Goal: Task Accomplishment & Management: Manage account settings

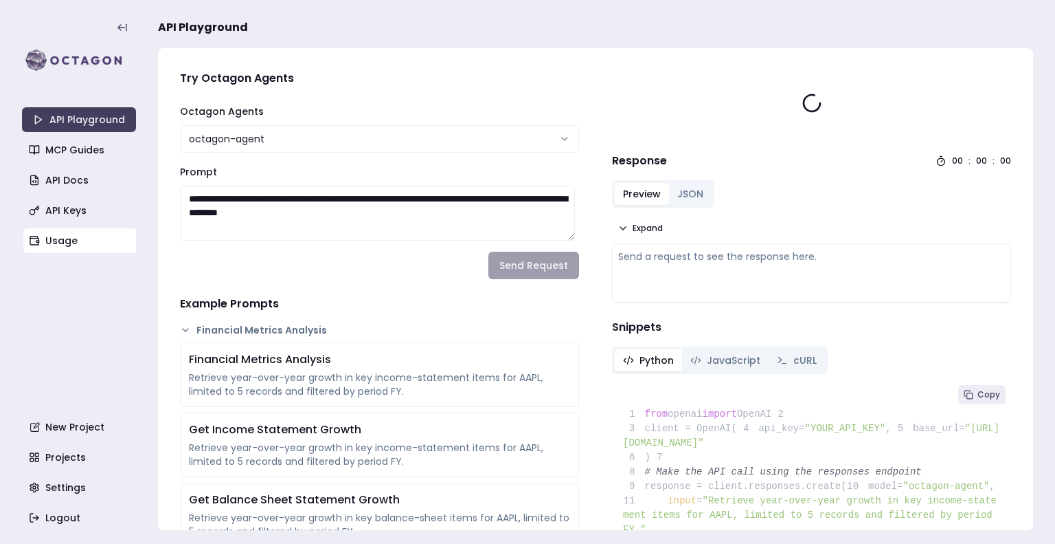
click at [72, 233] on link "Usage" at bounding box center [80, 240] width 114 height 25
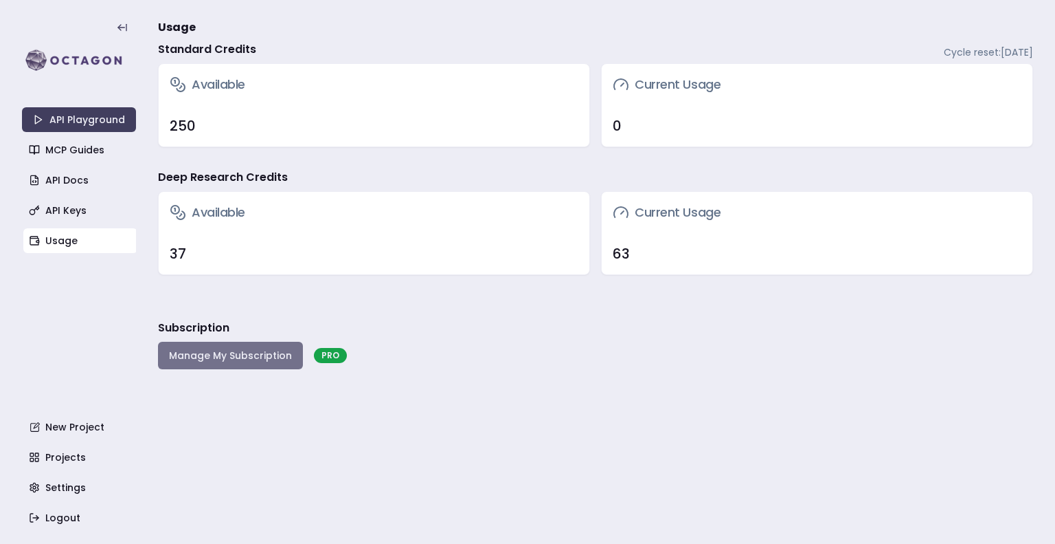
click at [253, 352] on button "Manage My Subscription" at bounding box center [230, 355] width 145 height 27
